Goal: Task Accomplishment & Management: Complete application form

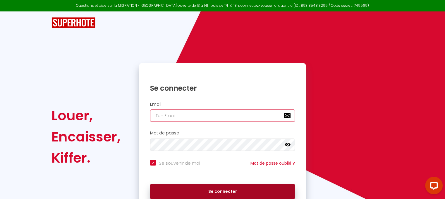
type input "[EMAIL_ADDRESS][PERSON_NAME][DOMAIN_NAME]"
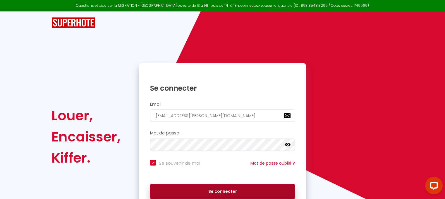
click at [227, 191] on button "Se connecter" at bounding box center [222, 191] width 145 height 15
checkbox input "true"
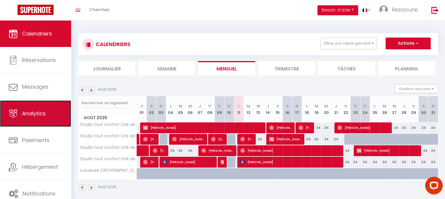
click at [41, 105] on link "Analytics" at bounding box center [35, 113] width 71 height 26
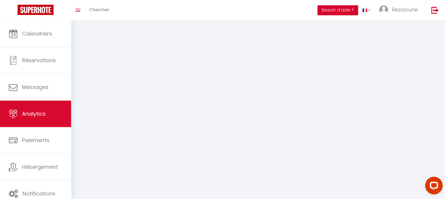
select select "2025"
select select "8"
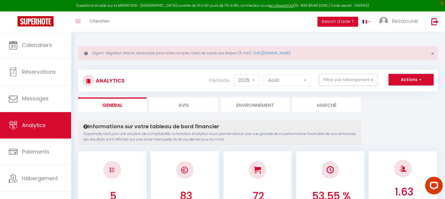
click at [426, 75] on button "Actions" at bounding box center [411, 80] width 45 height 12
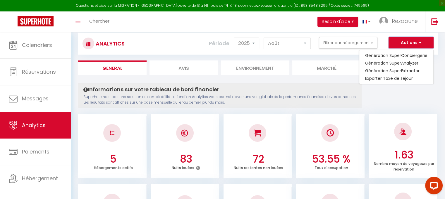
scroll to position [17, 0]
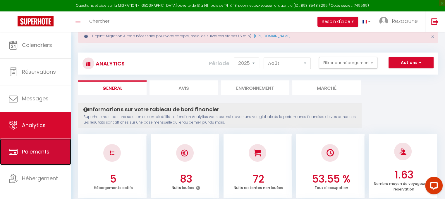
click at [47, 154] on span "Paiements" at bounding box center [36, 151] width 28 height 7
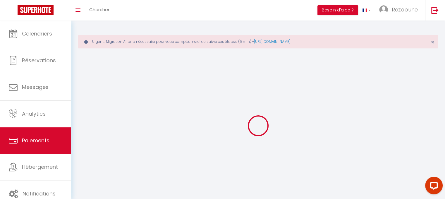
select select "2"
select select "0"
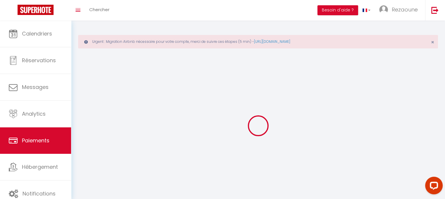
select select "0"
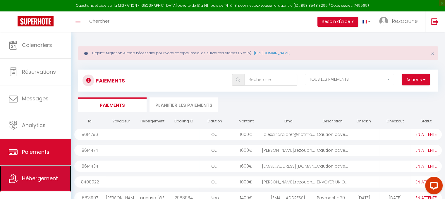
click at [42, 176] on span "Hébergement" at bounding box center [40, 177] width 36 height 7
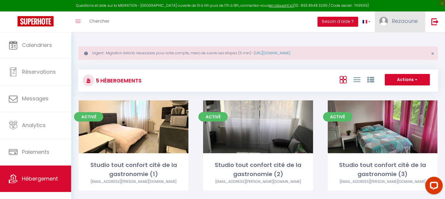
click at [406, 27] on link "Rezaoune" at bounding box center [400, 21] width 50 height 20
click at [400, 48] on link "Équipe" at bounding box center [401, 51] width 43 height 10
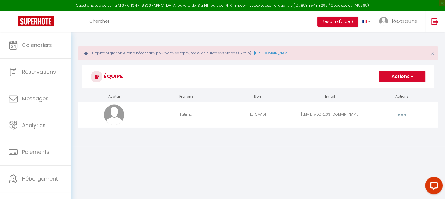
click at [405, 113] on button "button" at bounding box center [402, 114] width 16 height 9
click at [383, 137] on link "Supprimer" at bounding box center [386, 139] width 43 height 10
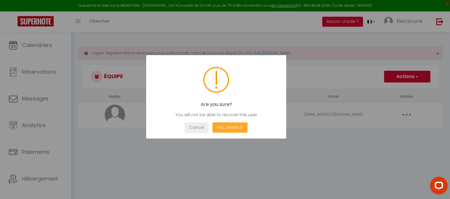
click at [225, 126] on button "Yes, delete it!" at bounding box center [229, 127] width 35 height 10
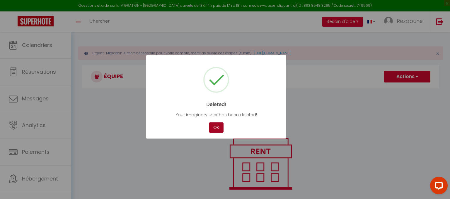
click at [211, 128] on button "OK" at bounding box center [216, 127] width 15 height 10
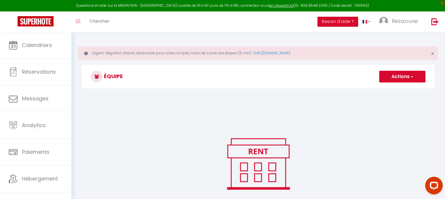
click at [394, 77] on button "Actions" at bounding box center [402, 77] width 46 height 12
click at [389, 88] on link "Ajouter un nouvel utilisateur" at bounding box center [390, 89] width 69 height 8
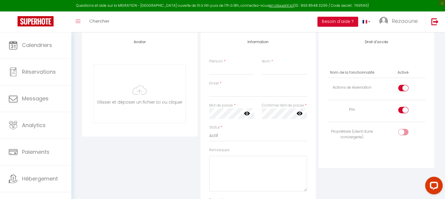
scroll to position [73, 0]
click at [234, 72] on input "Prénom" at bounding box center [231, 70] width 45 height 11
type input "[PERSON_NAME]"
click at [239, 93] on input "Email" at bounding box center [258, 92] width 98 height 11
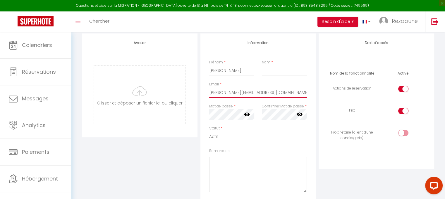
type input "[PERSON_NAME][EMAIL_ADDRESS][DOMAIN_NAME]"
click at [266, 71] on input "Nom" at bounding box center [284, 70] width 45 height 11
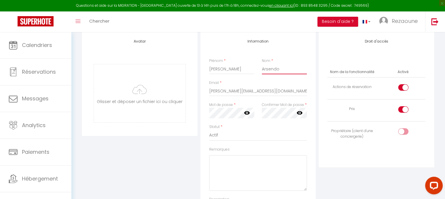
scroll to position [88, 0]
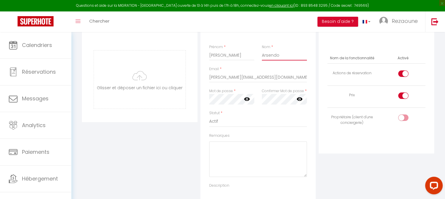
type input "Arsendo"
click at [404, 74] on input "checkbox" at bounding box center [408, 74] width 10 height 9
checkbox input "false"
click at [405, 96] on input "checkbox" at bounding box center [408, 96] width 10 height 9
checkbox input "false"
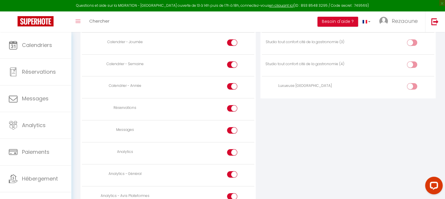
scroll to position [424, 0]
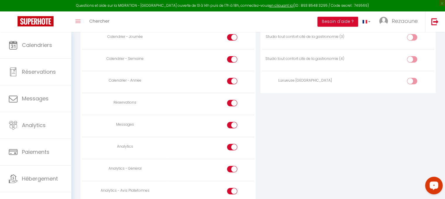
click at [229, 143] on div at bounding box center [232, 146] width 10 height 6
click at [232, 143] on input "checkbox" at bounding box center [237, 147] width 10 height 9
checkbox input "false"
click at [233, 167] on input "checkbox" at bounding box center [237, 169] width 10 height 9
checkbox input "false"
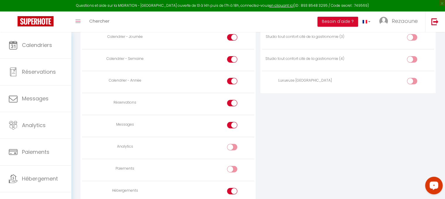
scroll to position [492, 0]
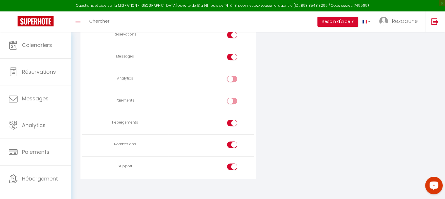
click at [232, 123] on input "checkbox" at bounding box center [237, 123] width 10 height 9
checkbox input "false"
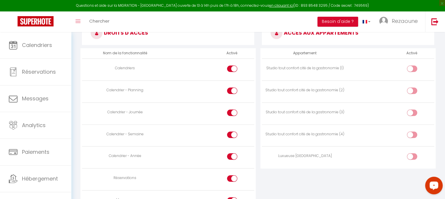
scroll to position [354, 0]
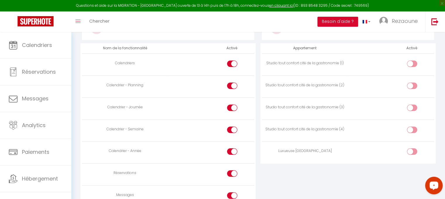
click at [413, 150] on input "checkbox" at bounding box center [417, 152] width 10 height 9
checkbox input "true"
click at [412, 128] on div at bounding box center [412, 129] width 10 height 6
click at [412, 128] on input "checkbox" at bounding box center [417, 130] width 10 height 9
checkbox input "true"
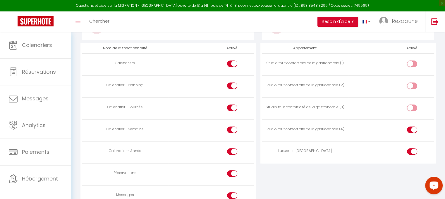
click at [411, 105] on div at bounding box center [412, 107] width 10 height 6
click at [412, 105] on input "checkbox" at bounding box center [417, 108] width 10 height 9
checkbox input "true"
click at [412, 83] on div at bounding box center [412, 85] width 10 height 6
click at [412, 83] on input "checkbox" at bounding box center [417, 86] width 10 height 9
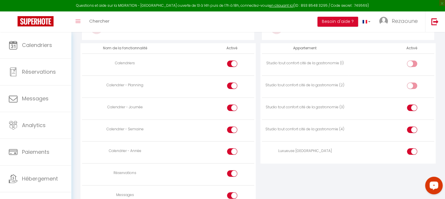
checkbox input "true"
click at [412, 62] on input "checkbox" at bounding box center [417, 64] width 10 height 9
checkbox input "true"
click at [414, 150] on input "checkbox" at bounding box center [417, 152] width 10 height 9
checkbox input "false"
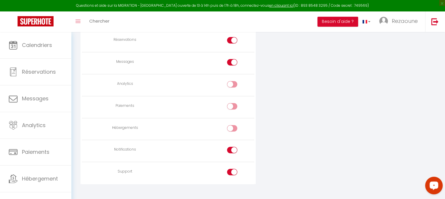
scroll to position [492, 0]
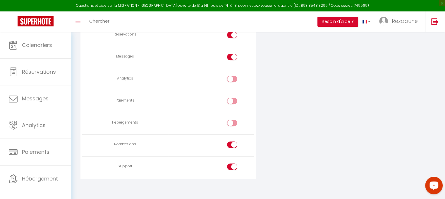
click at [231, 163] on div at bounding box center [232, 166] width 10 height 6
click at [232, 163] on input "checkbox" at bounding box center [237, 167] width 10 height 9
checkbox input "false"
click at [232, 143] on div at bounding box center [232, 144] width 10 height 6
click at [232, 143] on input "checkbox" at bounding box center [237, 145] width 10 height 9
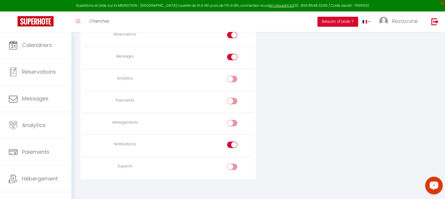
checkbox input "false"
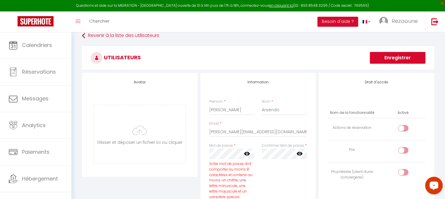
scroll to position [27, 0]
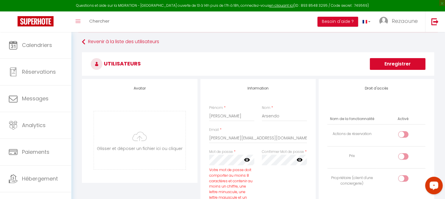
click at [405, 64] on button "Enregistrer" at bounding box center [398, 64] width 56 height 12
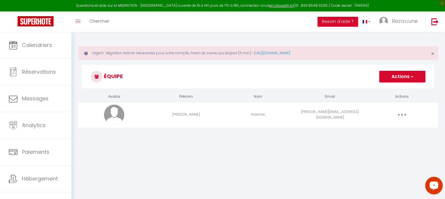
scroll to position [32, 0]
